Goal: Navigation & Orientation: Find specific page/section

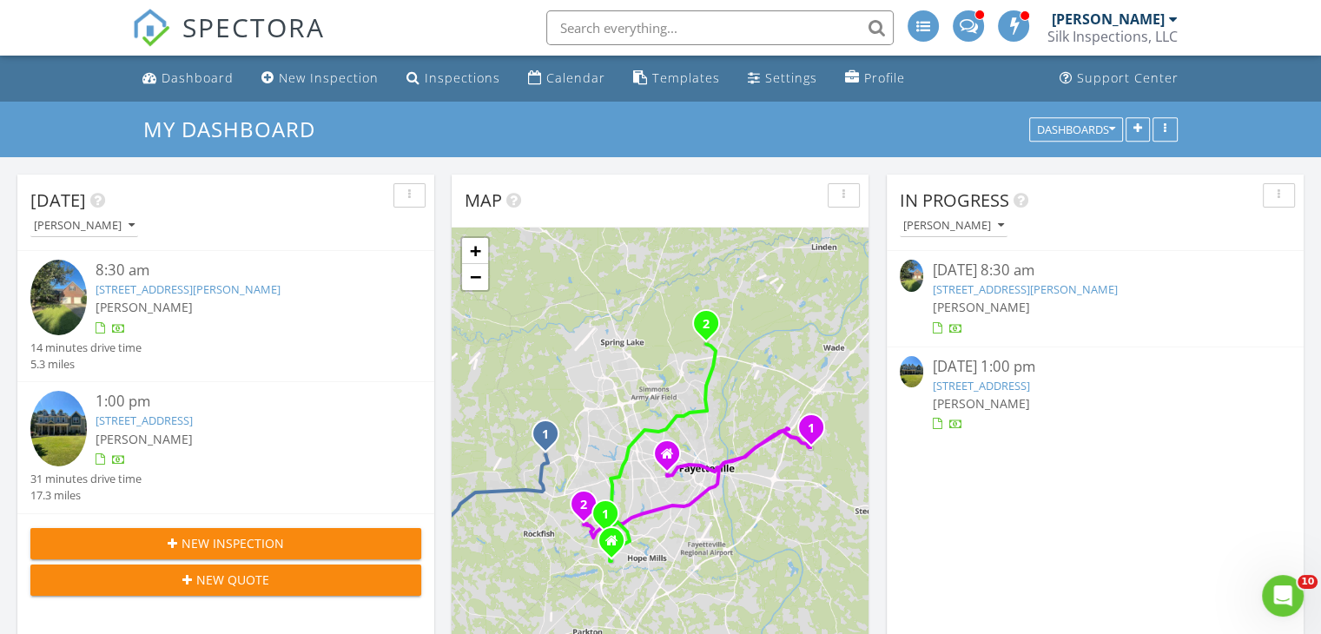
click at [975, 29] on span at bounding box center [968, 25] width 18 height 16
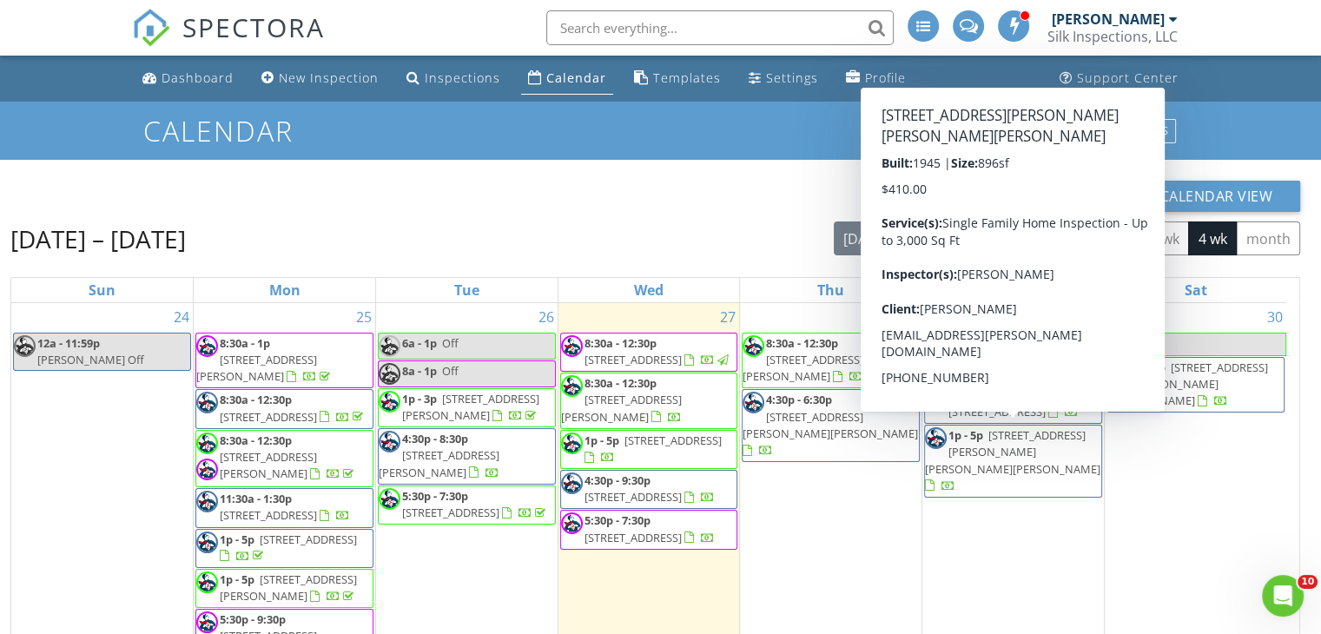
click at [1019, 446] on span "[STREET_ADDRESS][PERSON_NAME][PERSON_NAME][PERSON_NAME]" at bounding box center [1012, 451] width 175 height 49
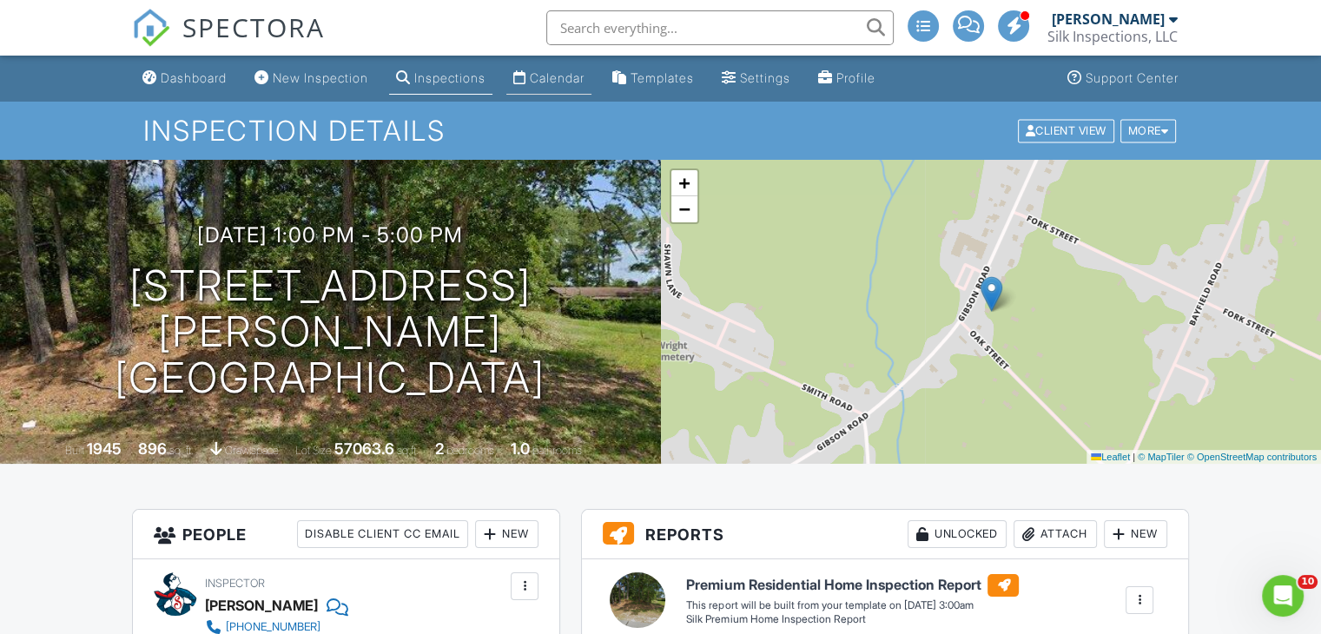
click at [585, 72] on div "Calendar" at bounding box center [557, 77] width 55 height 15
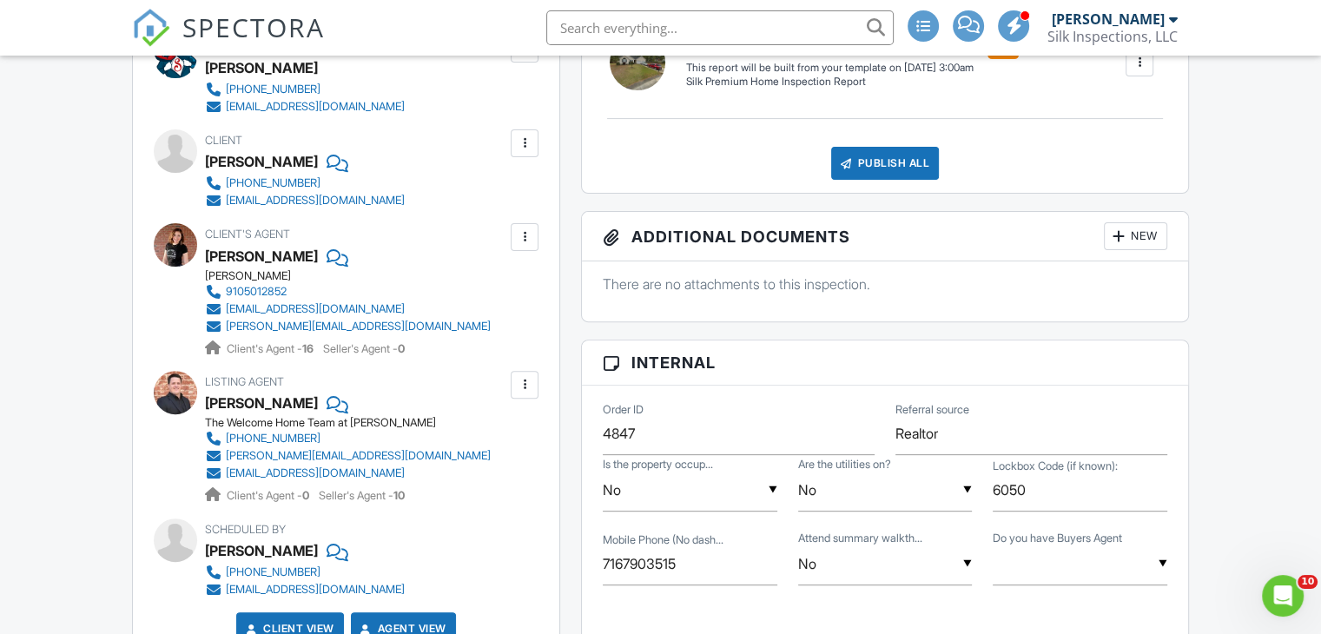
scroll to position [521, 0]
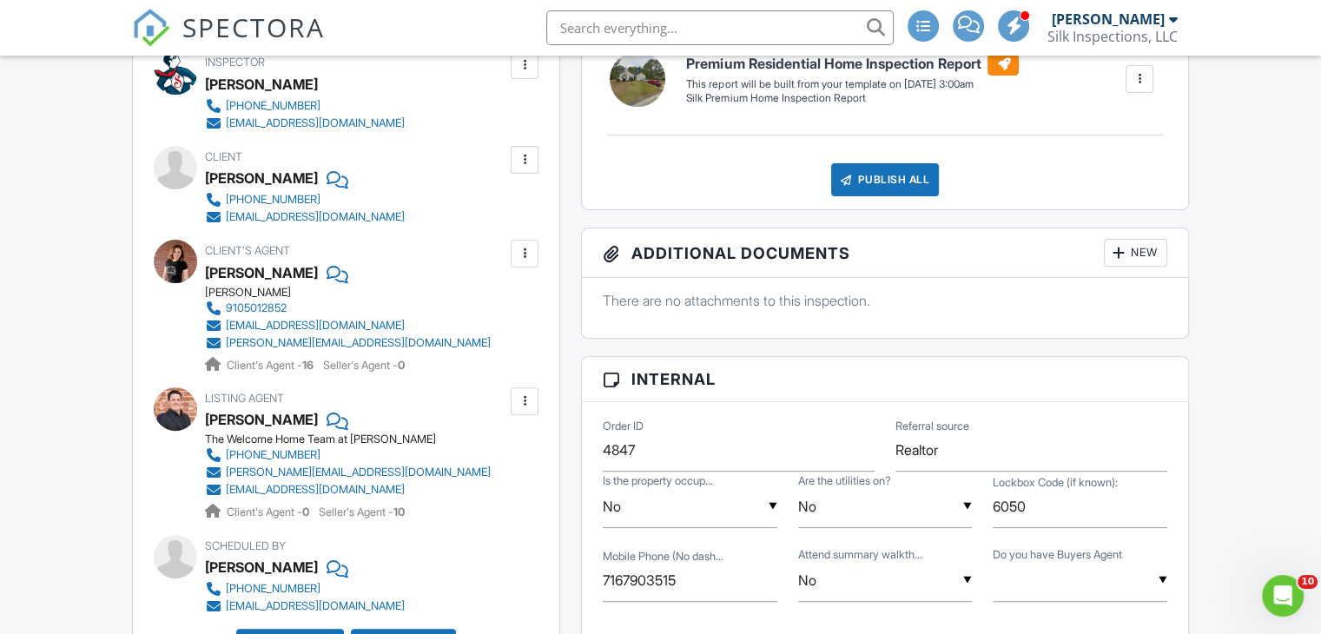
click at [177, 267] on div at bounding box center [175, 261] width 43 height 43
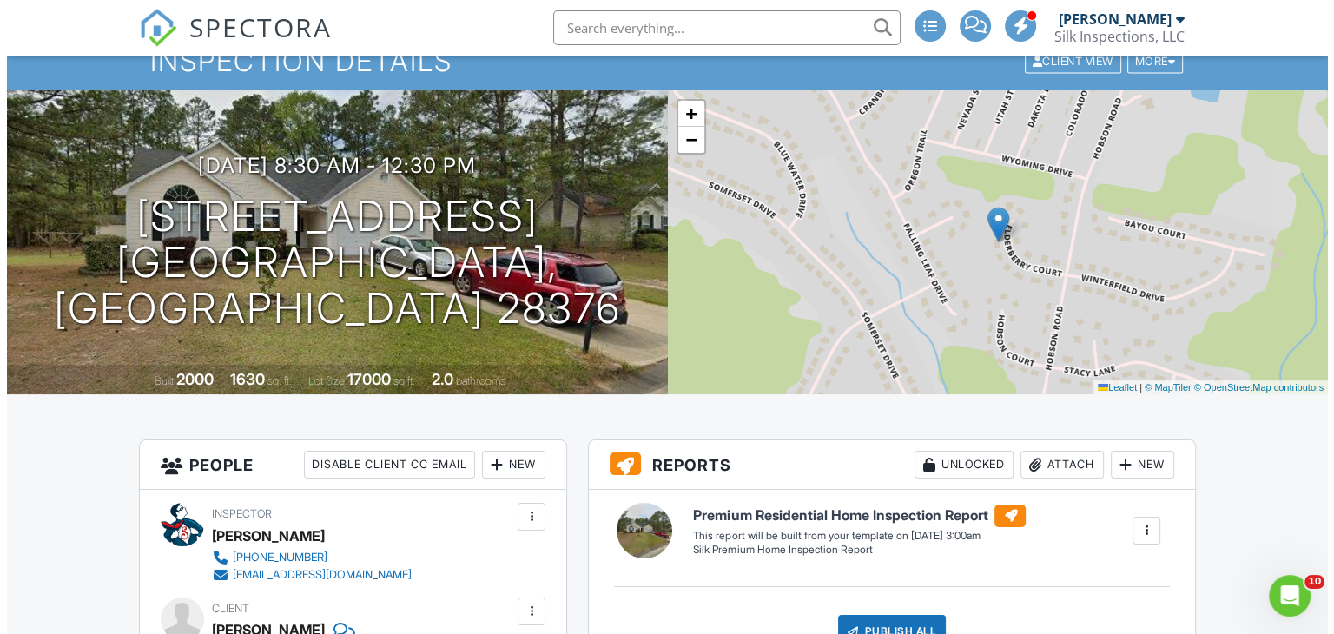
scroll to position [0, 0]
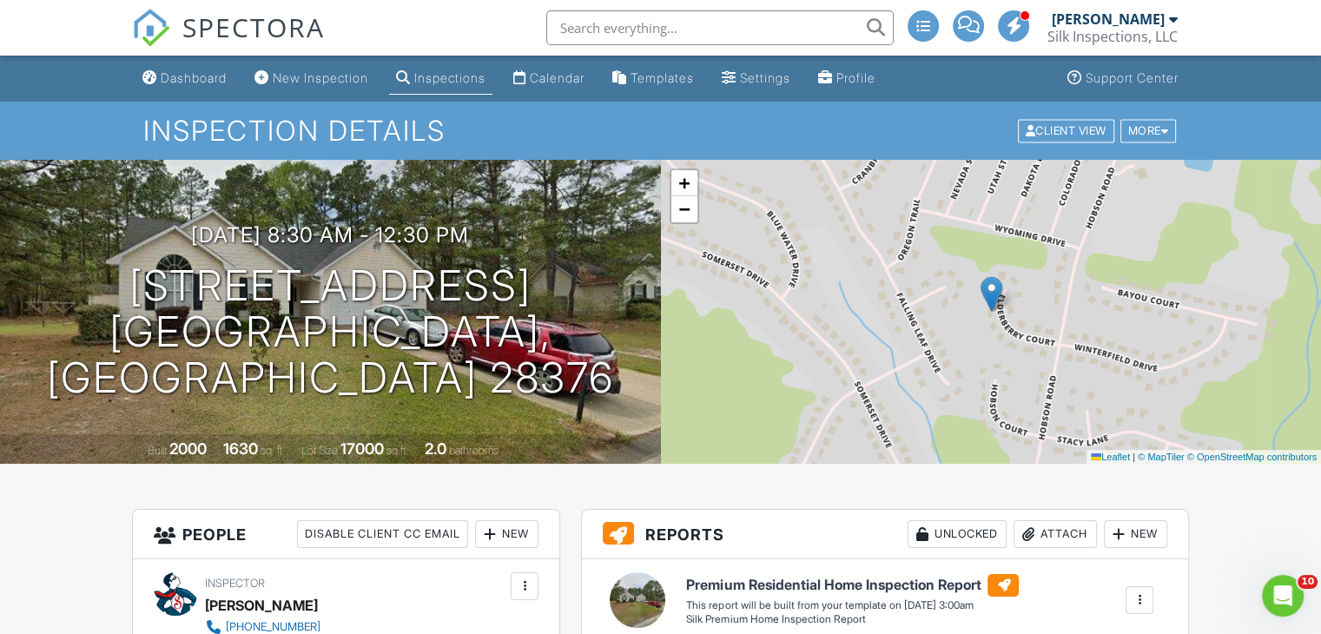
click at [1008, 12] on div at bounding box center [1013, 25] width 31 height 31
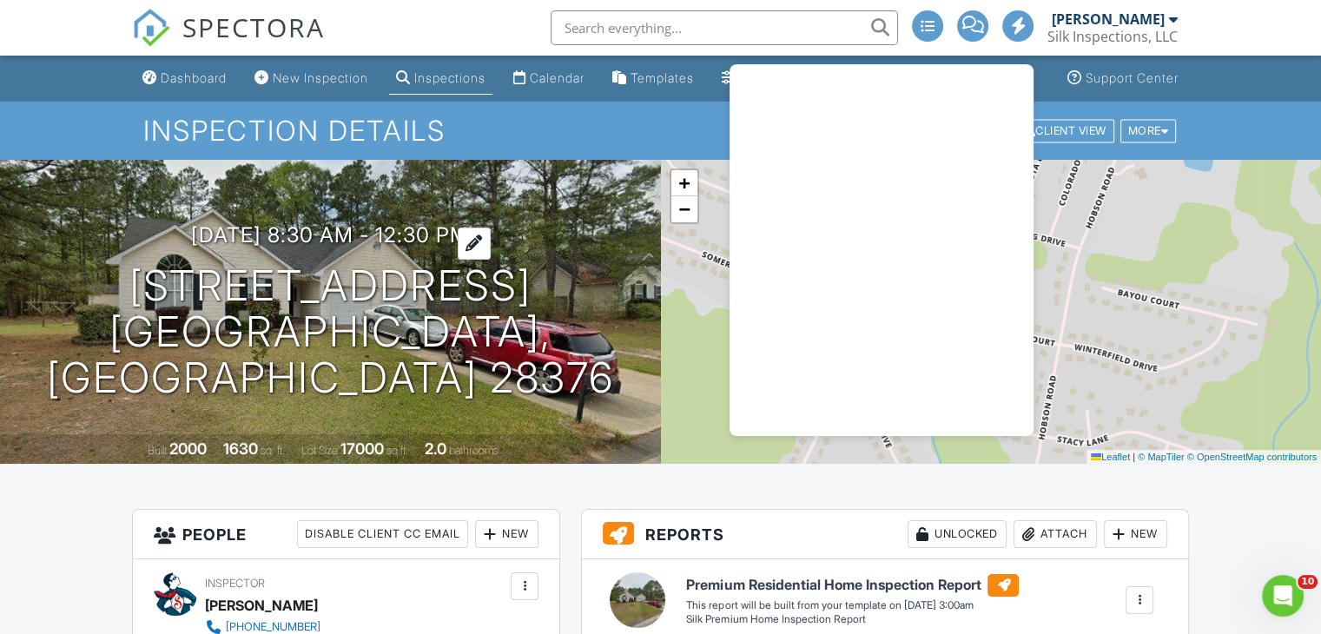
click at [431, 247] on h3 "[DATE] 8:30 am - 12:30 pm" at bounding box center [330, 234] width 278 height 23
